Goal: Task Accomplishment & Management: Use online tool/utility

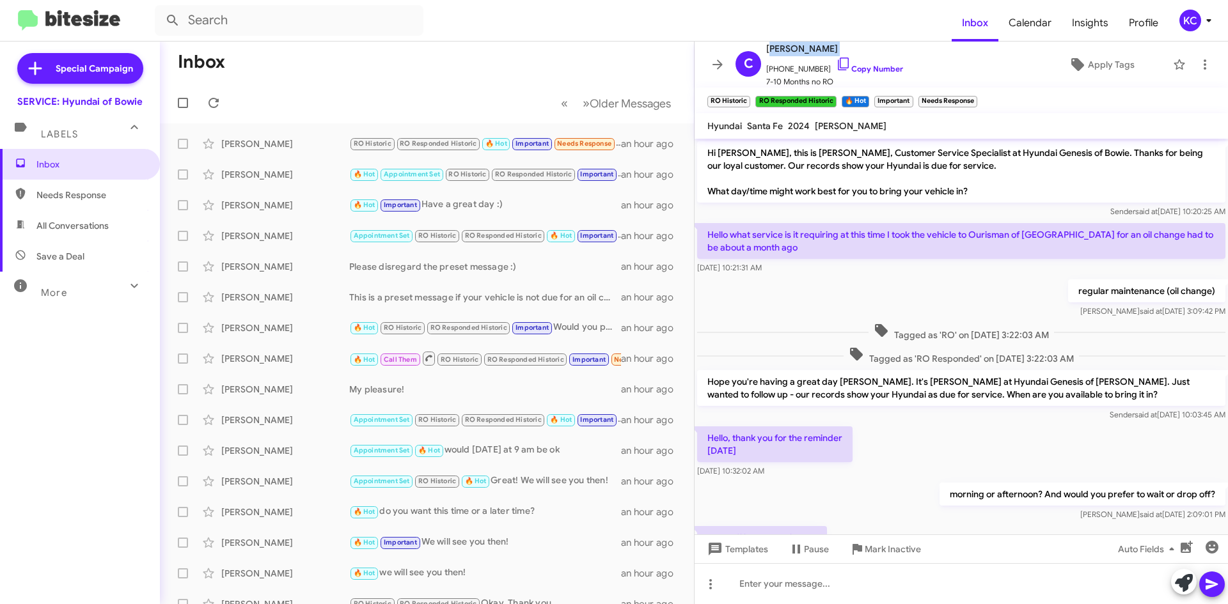
scroll to position [295, 0]
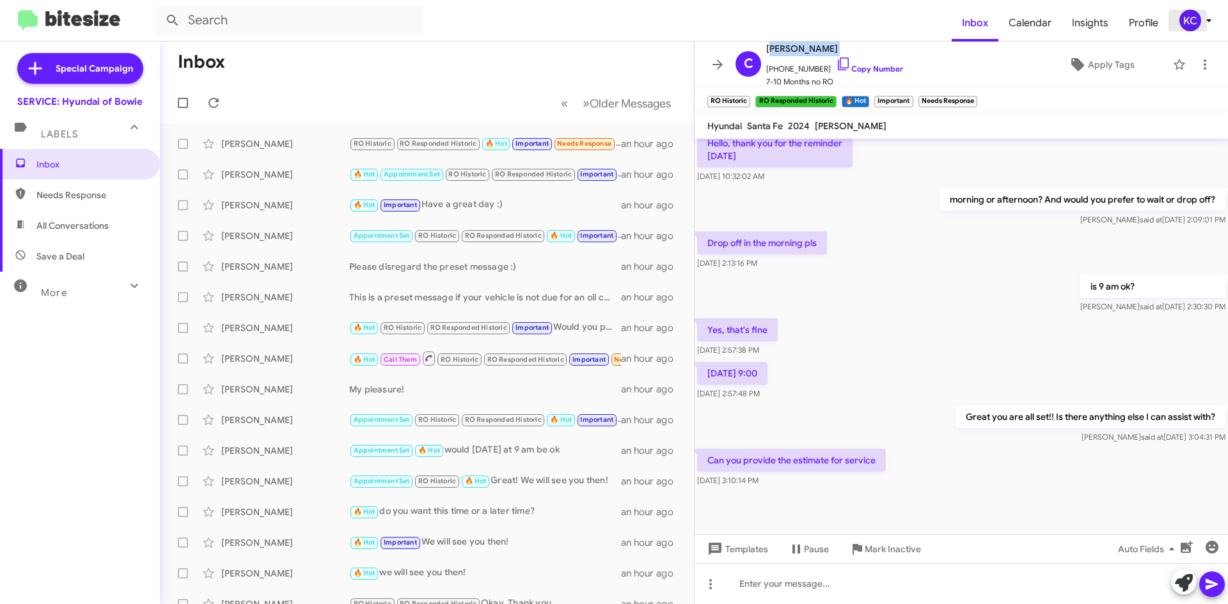
click at [1189, 16] on div "KC" at bounding box center [1190, 21] width 22 height 22
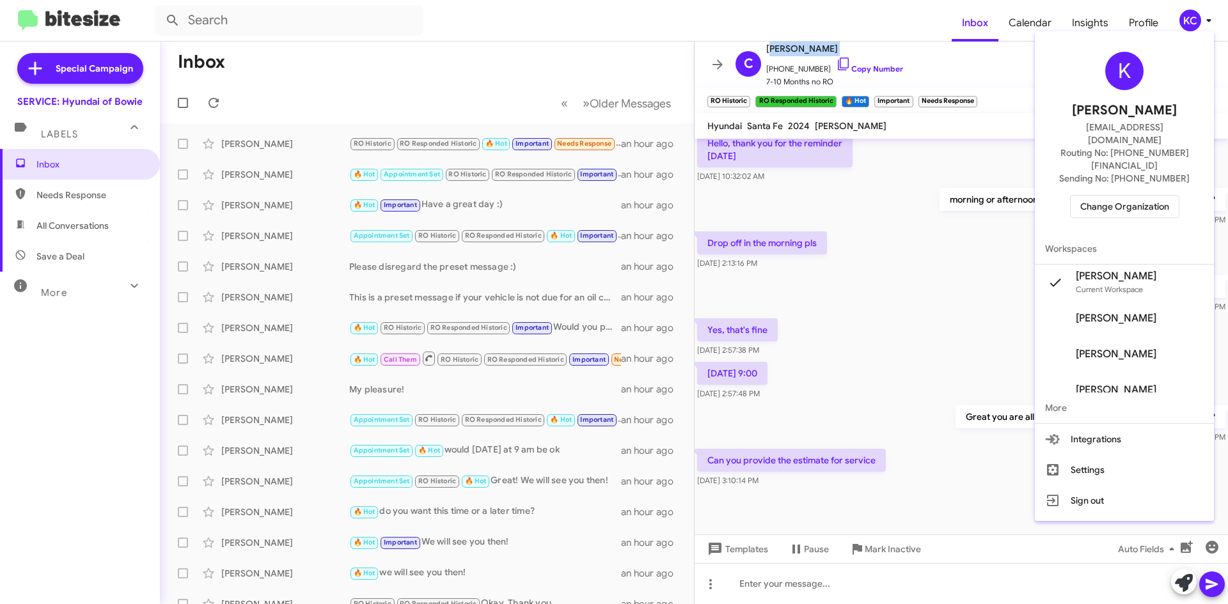
click at [1150, 196] on span "Change Organization" at bounding box center [1124, 207] width 89 height 22
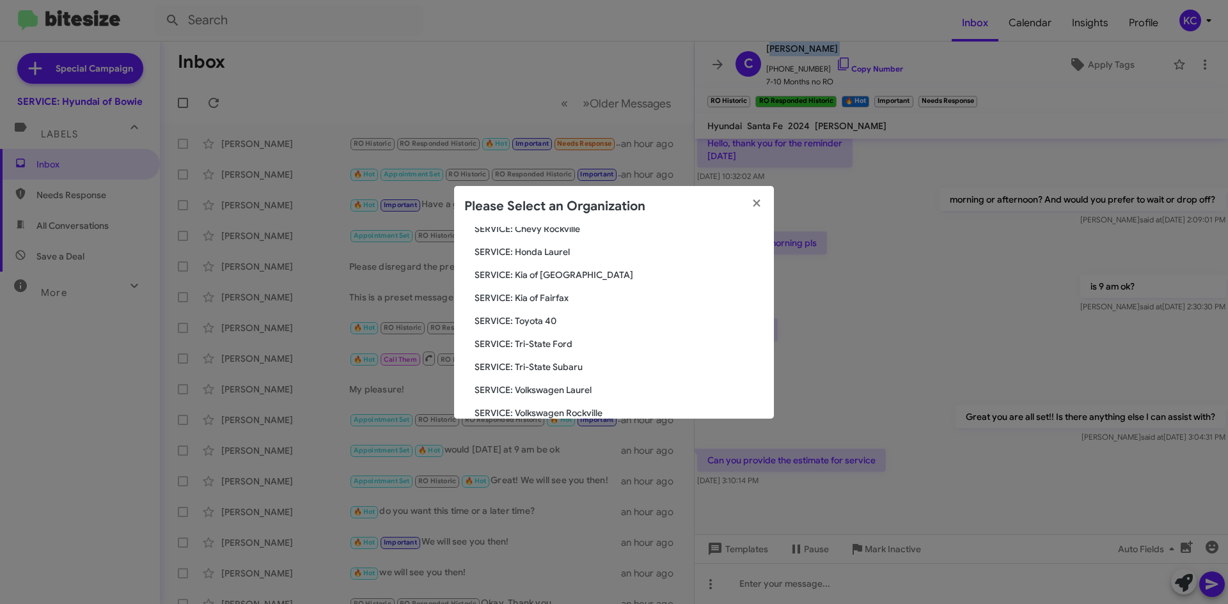
scroll to position [213, 0]
click at [563, 275] on span "SERVICE: Kia of Fairfax" at bounding box center [618, 276] width 289 height 13
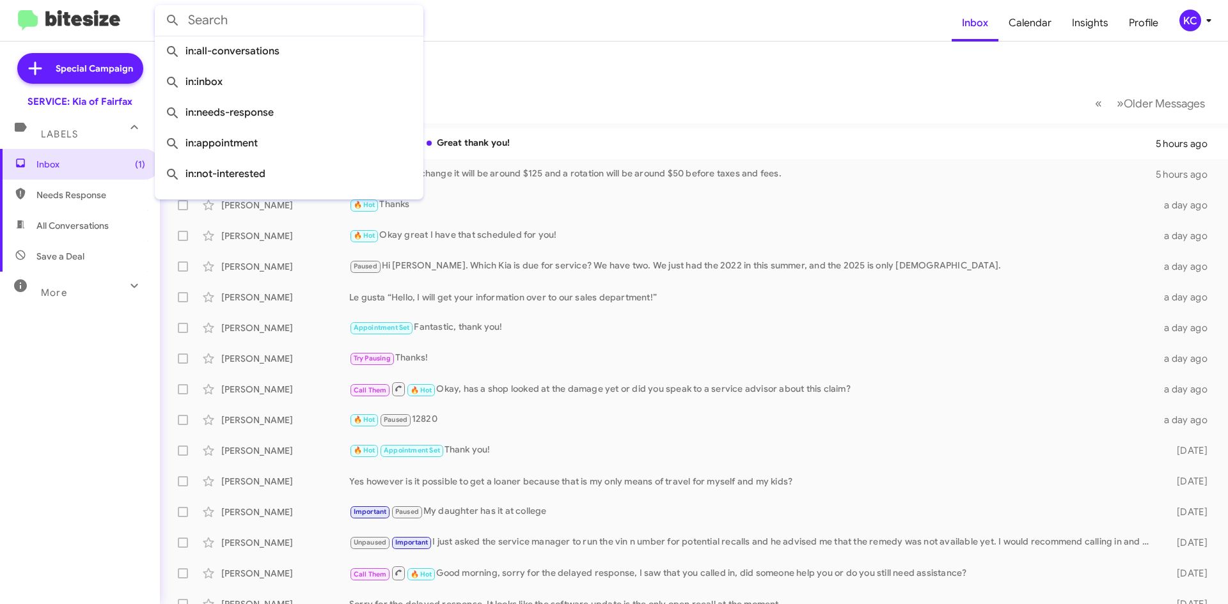
paste input "MARCO ANTONIO DAVELOUIS BARRANTES"
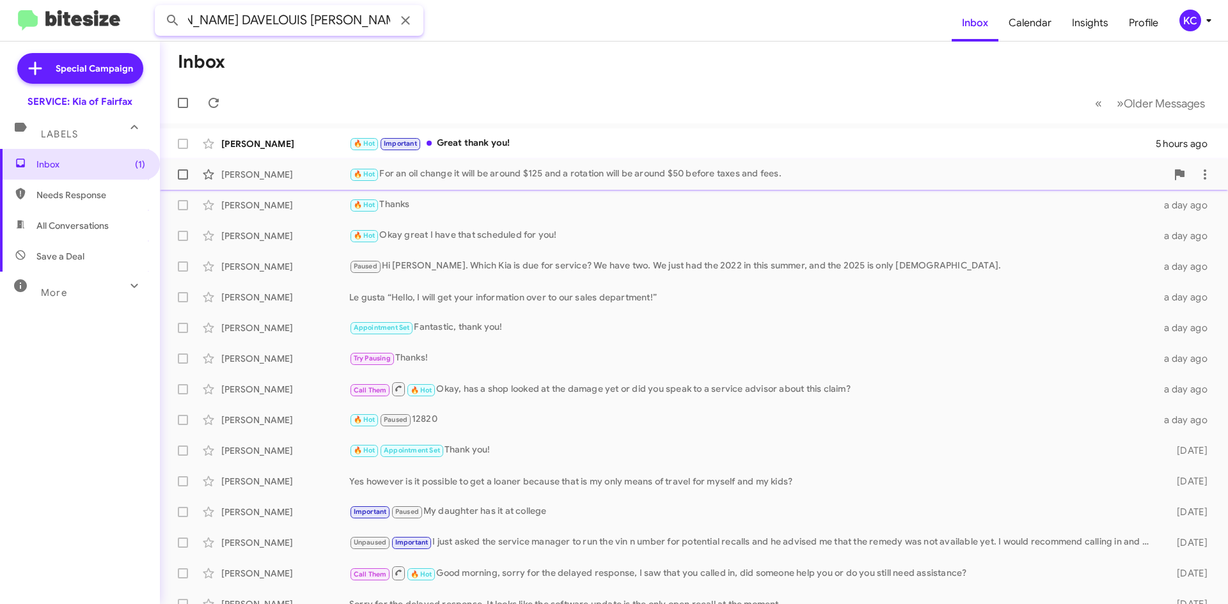
type input "MARCO ANTONIO DAVELOUIS BARRANTES"
click at [160, 8] on button at bounding box center [173, 21] width 26 height 26
